Goal: Information Seeking & Learning: Learn about a topic

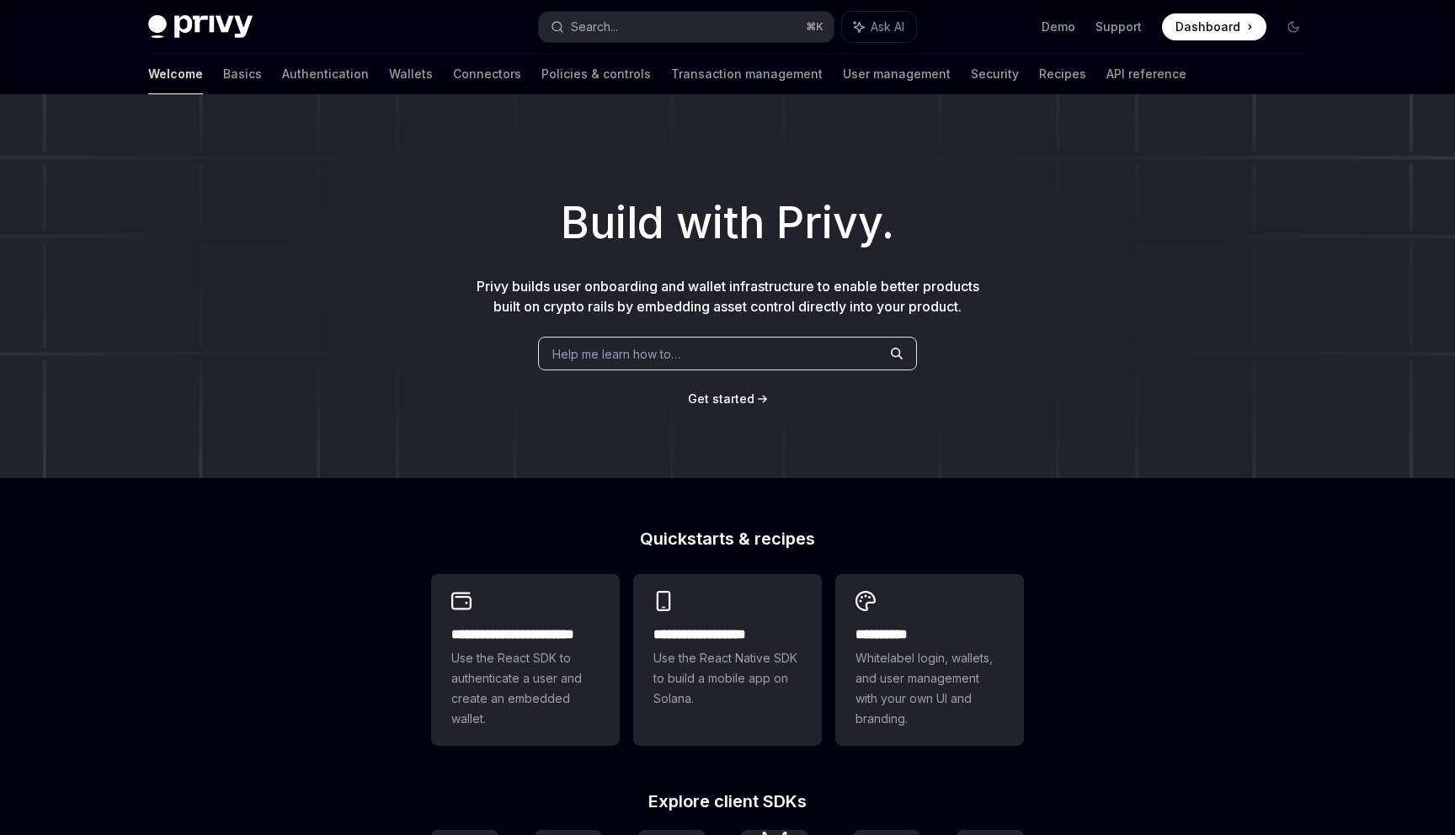
scroll to position [504, 0]
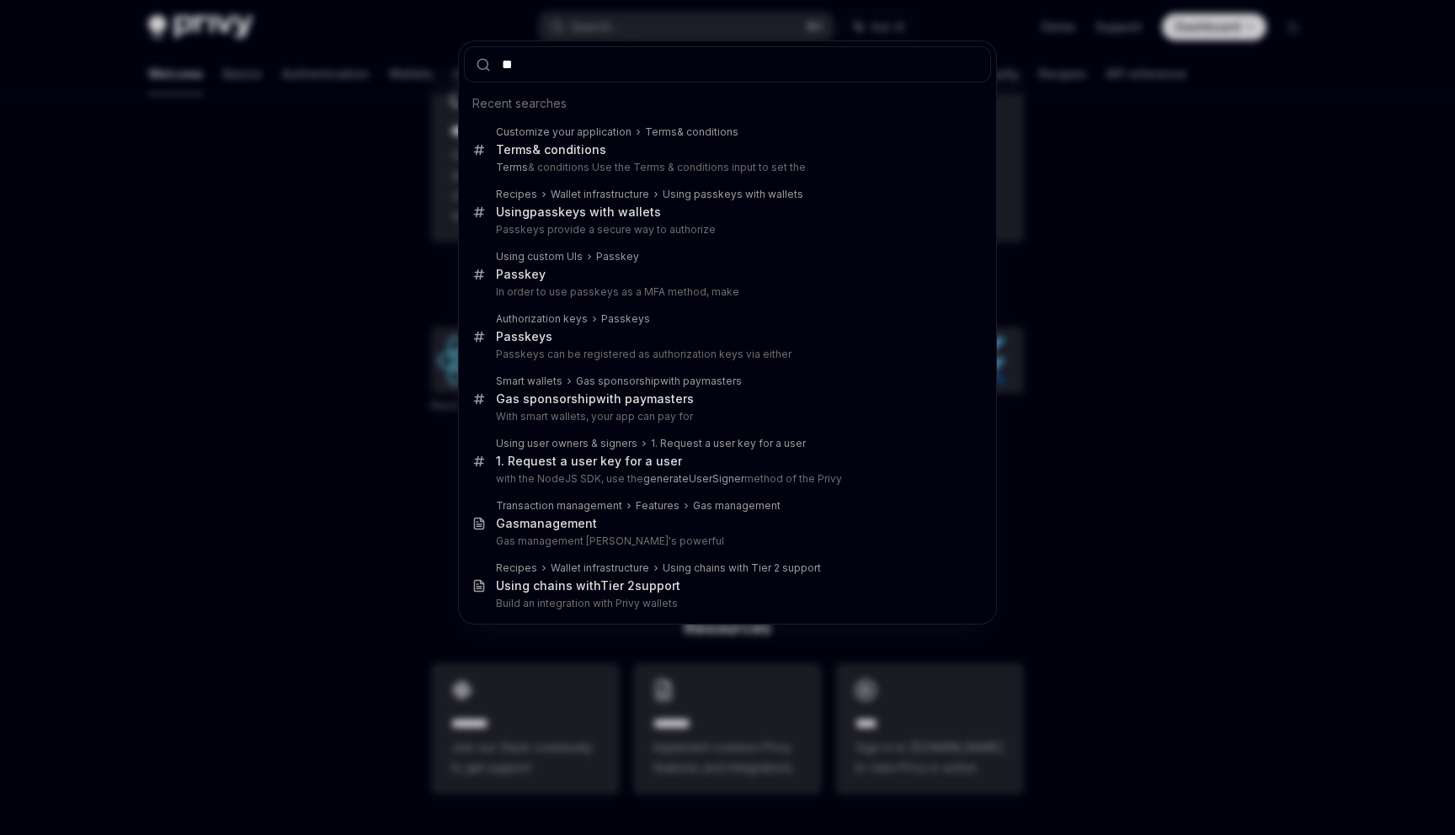
type input "***"
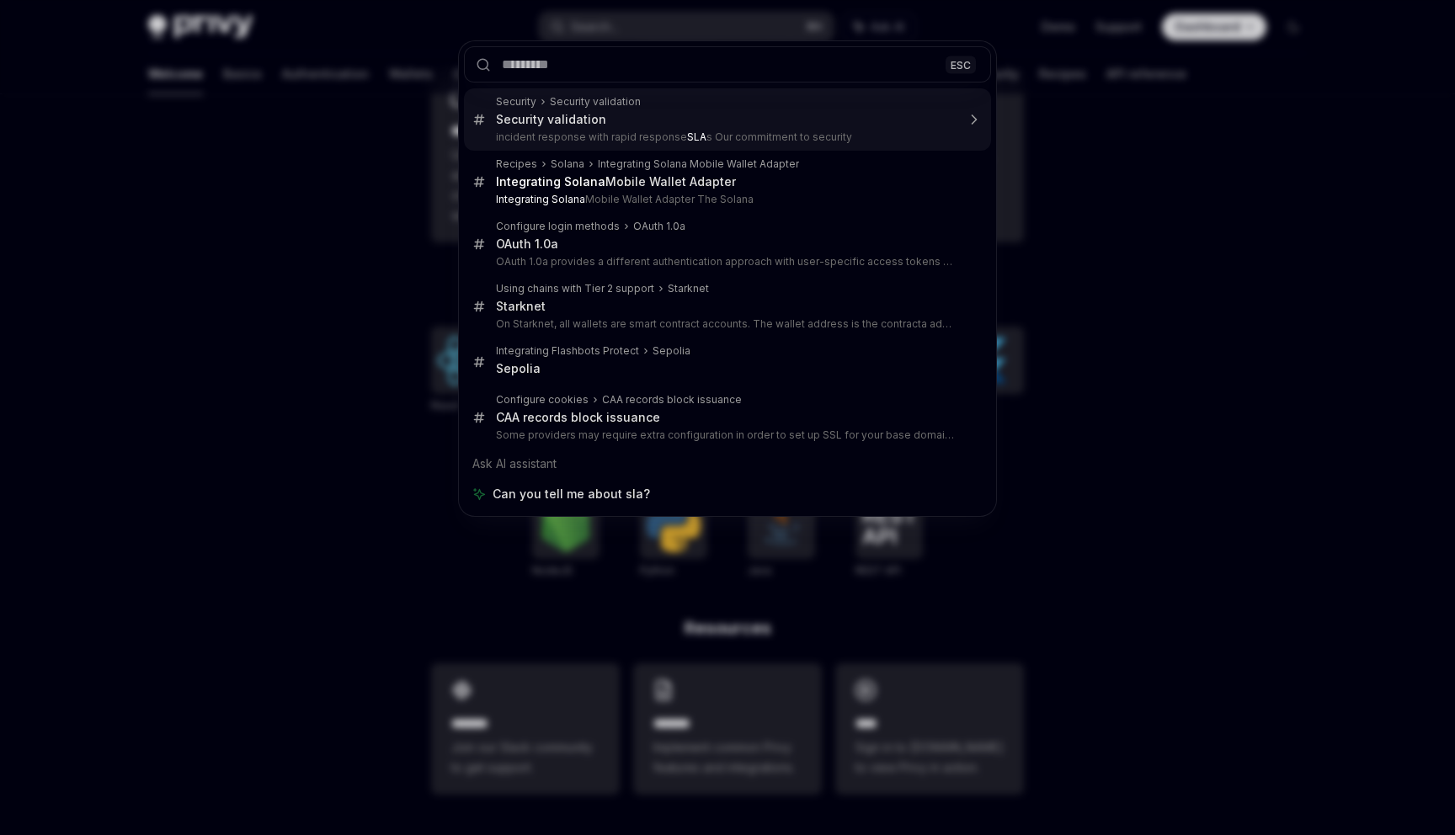
type textarea "*"
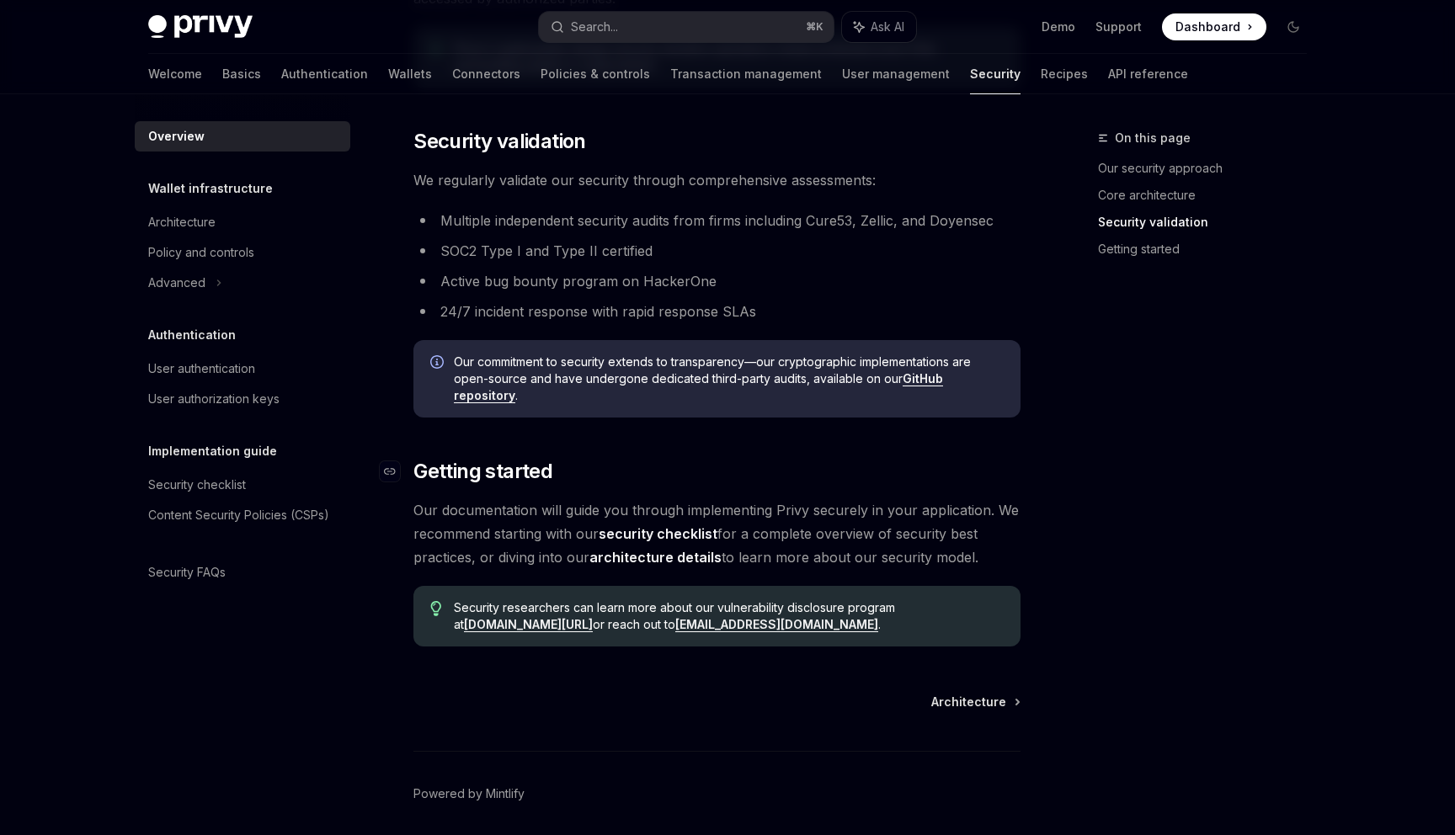
click at [708, 460] on h2 "​ Getting started" at bounding box center [716, 471] width 607 height 27
click at [914, 373] on link "GitHub repository" at bounding box center [698, 387] width 489 height 32
click at [728, 459] on h2 "​ Getting started" at bounding box center [716, 471] width 607 height 27
click at [573, 291] on li "Active bug bounty program on HackerOne" at bounding box center [716, 281] width 607 height 24
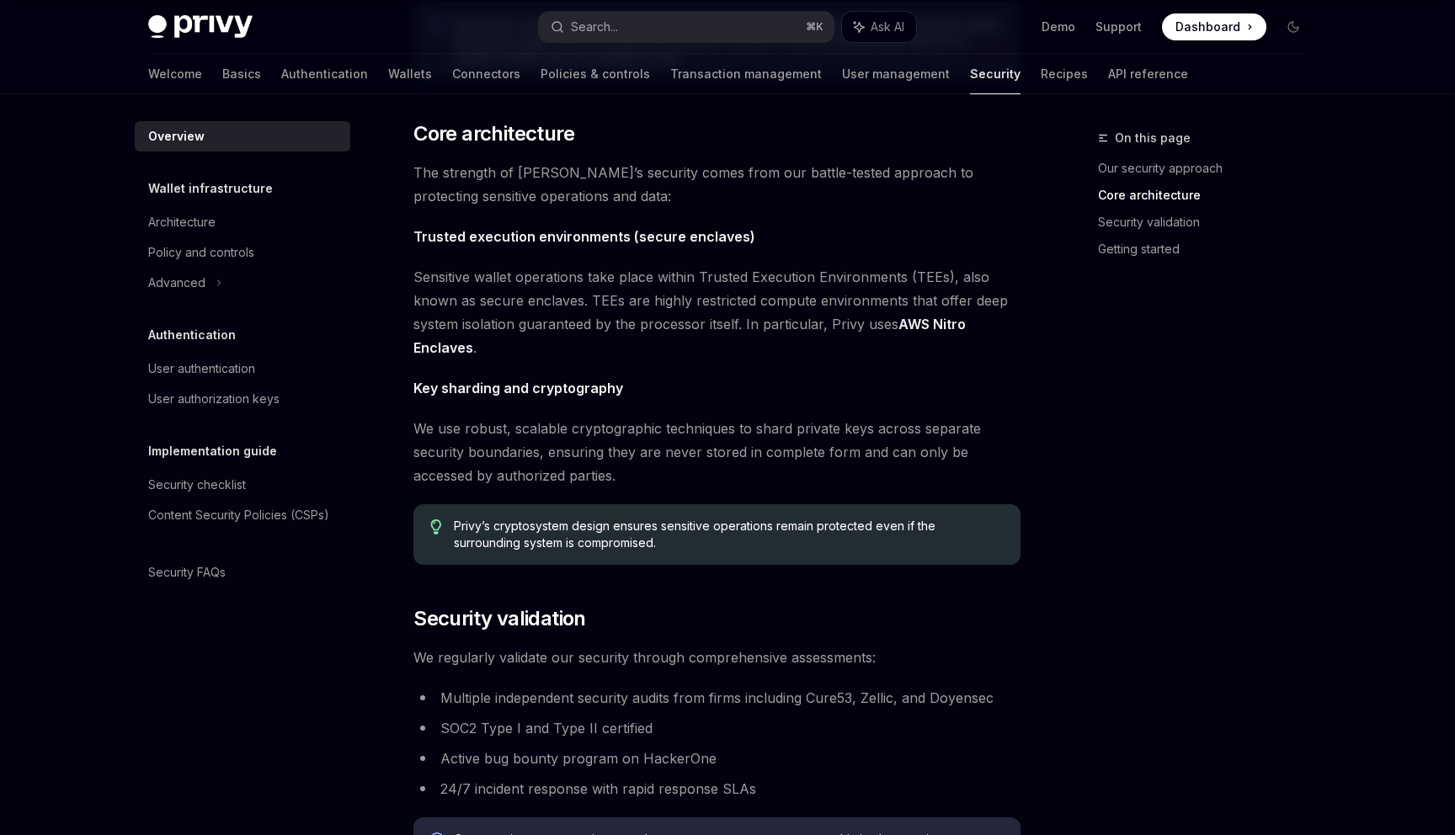
scroll to position [371, 0]
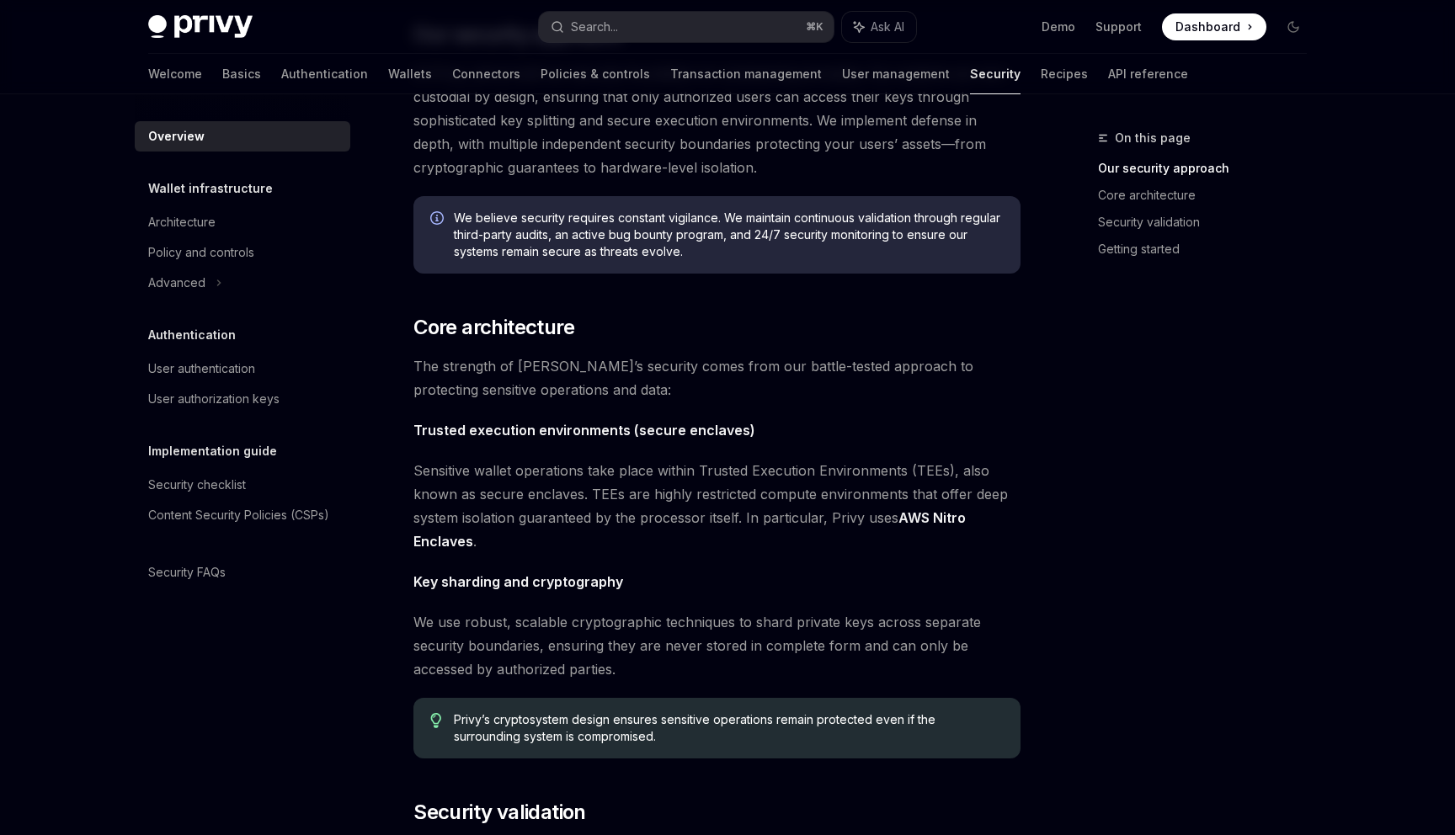
click at [804, 488] on span "Sensitive wallet operations take place within Trusted Execution Environments (T…" at bounding box center [716, 506] width 607 height 94
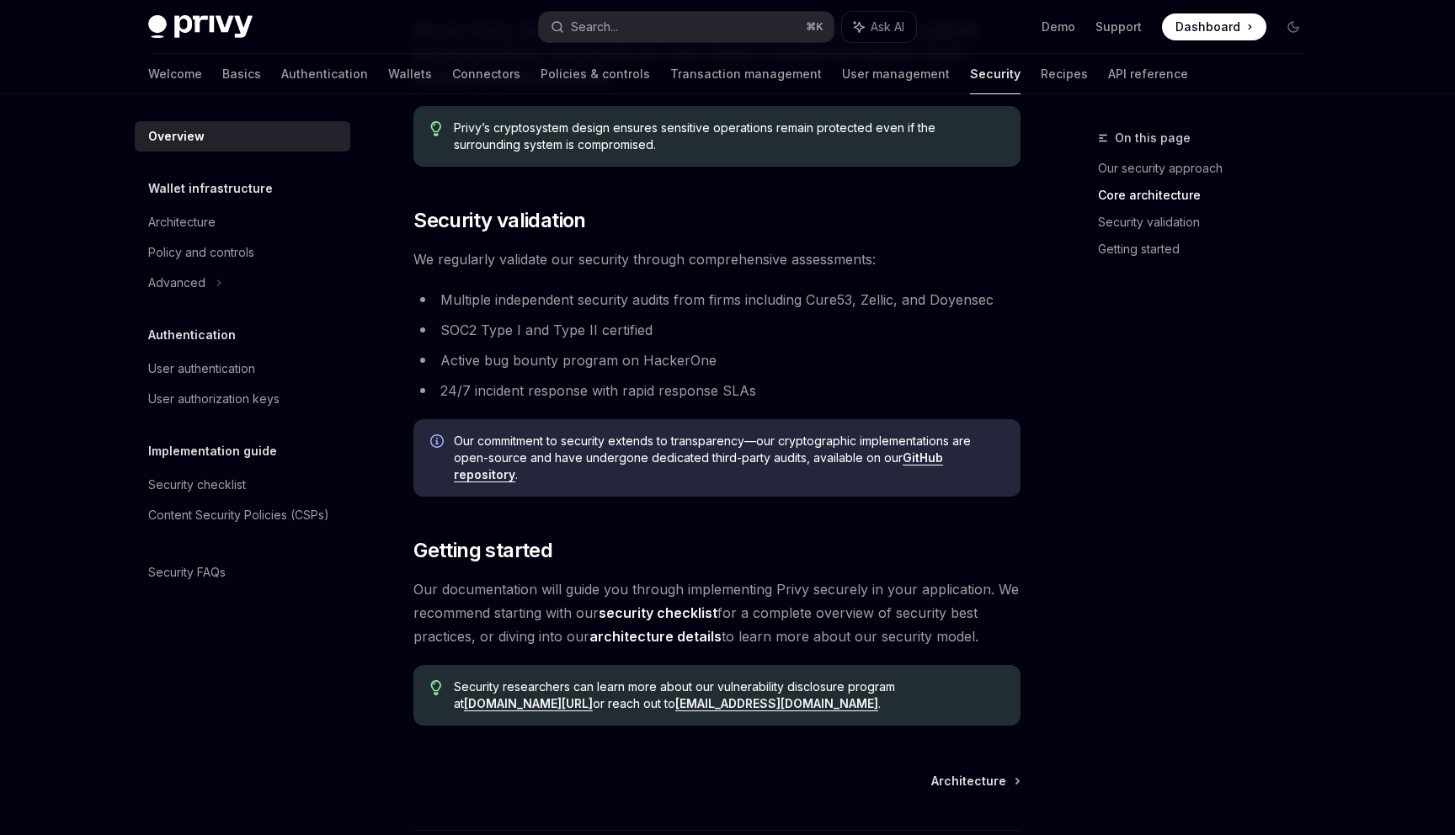
scroll to position [1037, 0]
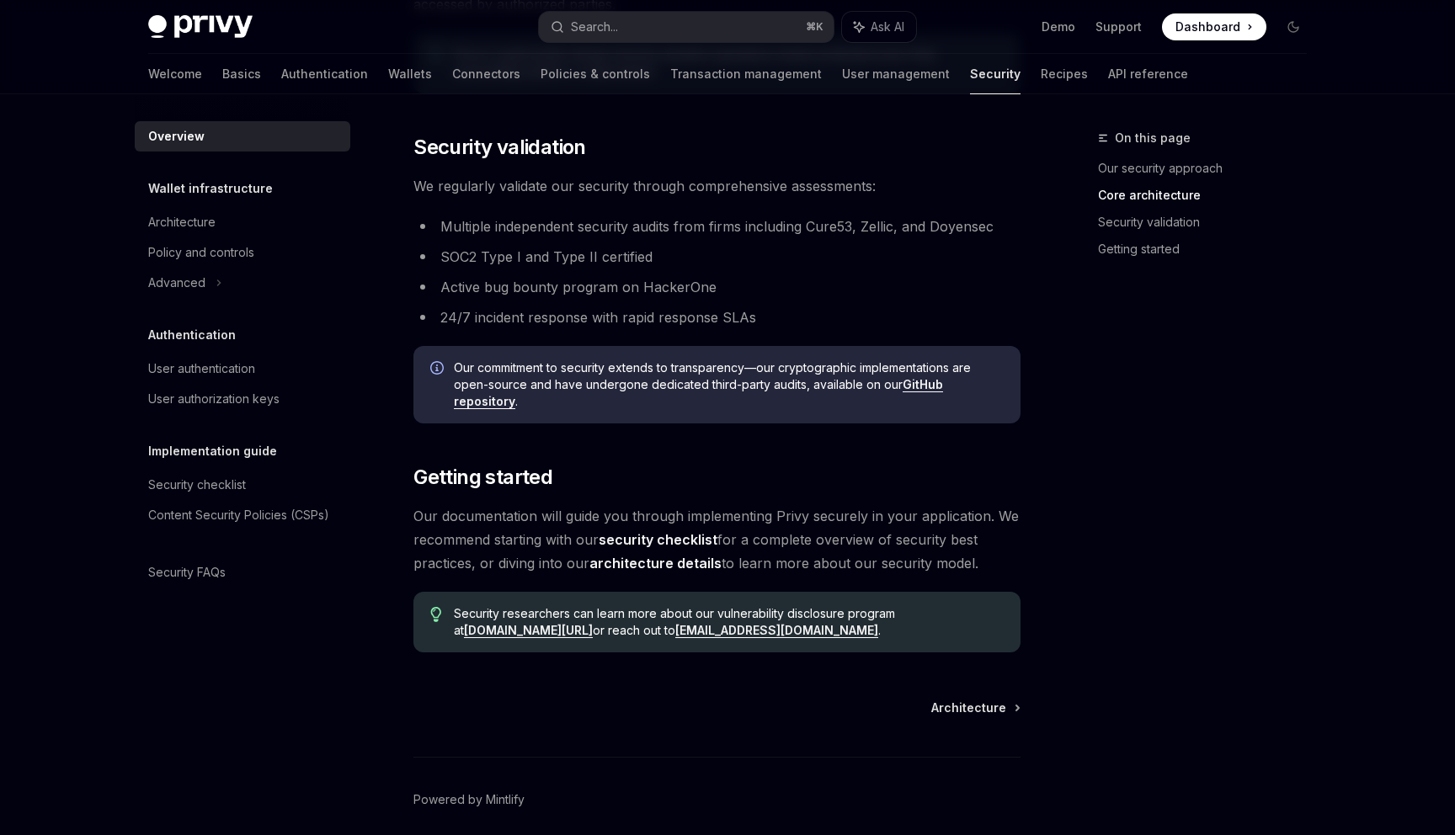
click at [823, 517] on span "Our documentation will guide you through implementing Privy securely in your ap…" at bounding box center [716, 539] width 607 height 71
